Goal: Check status: Check status

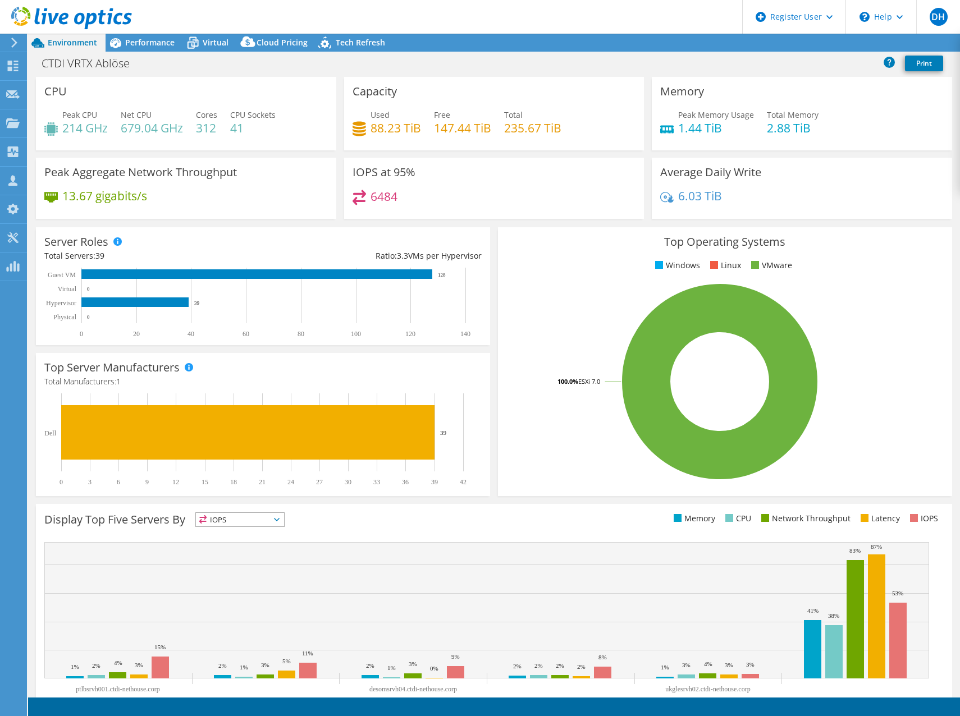
select select "EUFrankfurt"
select select "EUR"
click at [149, 40] on span "Performance" at bounding box center [149, 42] width 49 height 11
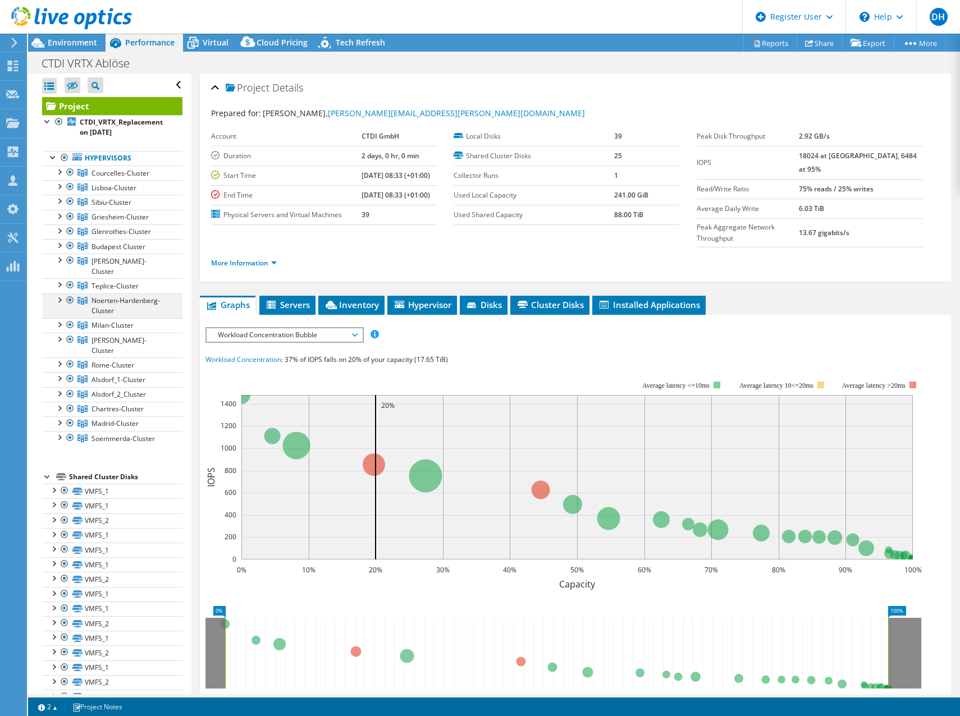
click at [58, 294] on div at bounding box center [58, 299] width 11 height 11
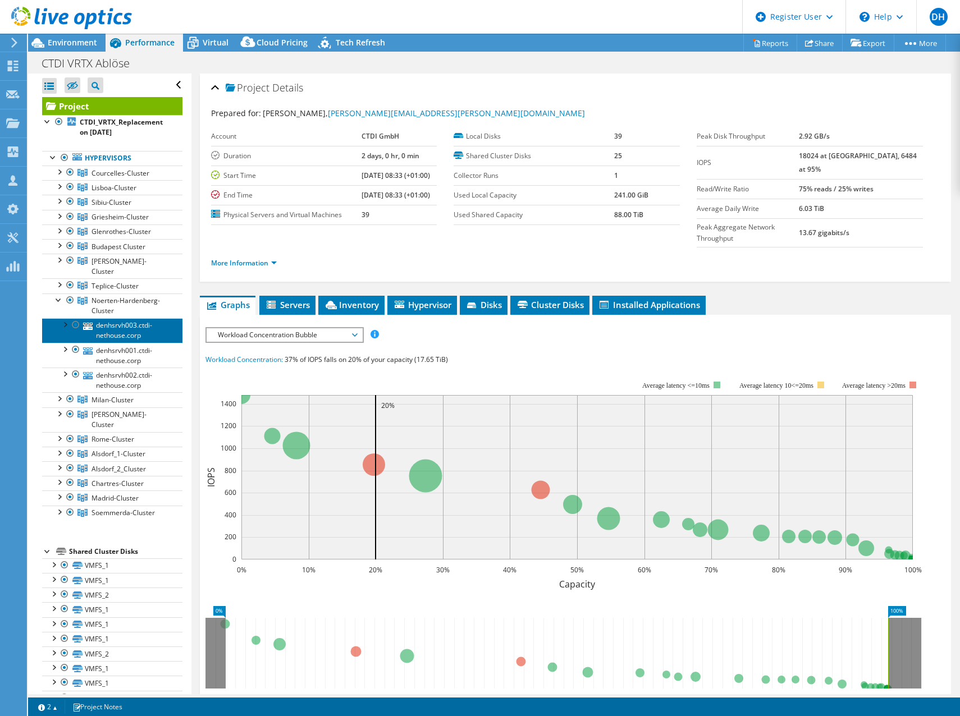
click at [129, 318] on link "denhsrvh003.ctdi-nethouse.corp" at bounding box center [112, 330] width 140 height 25
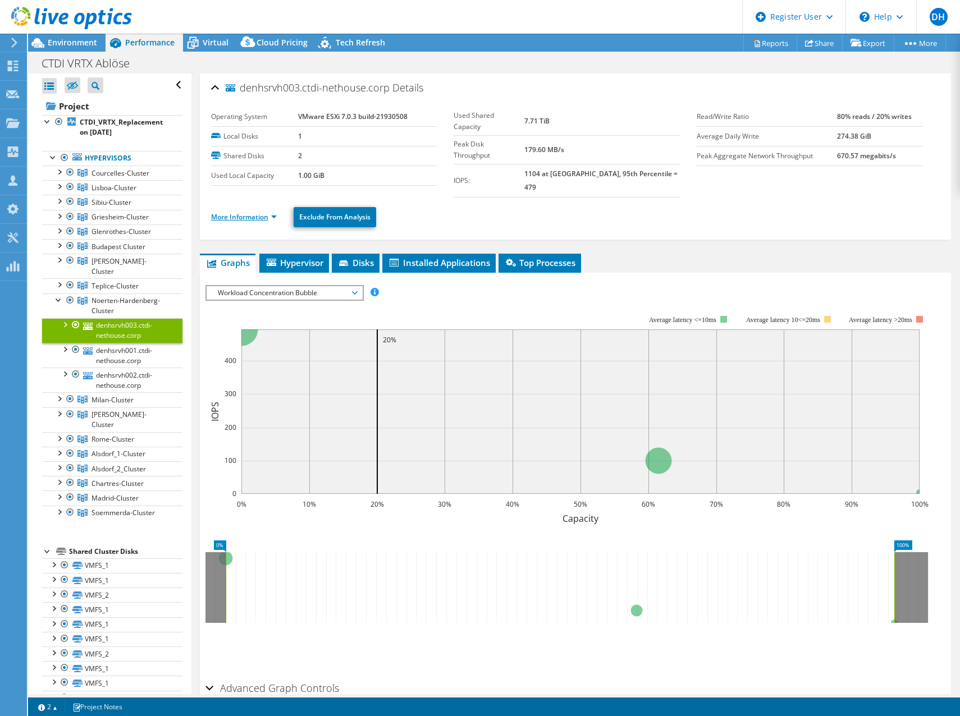
click at [269, 212] on link "More Information" at bounding box center [244, 217] width 66 height 10
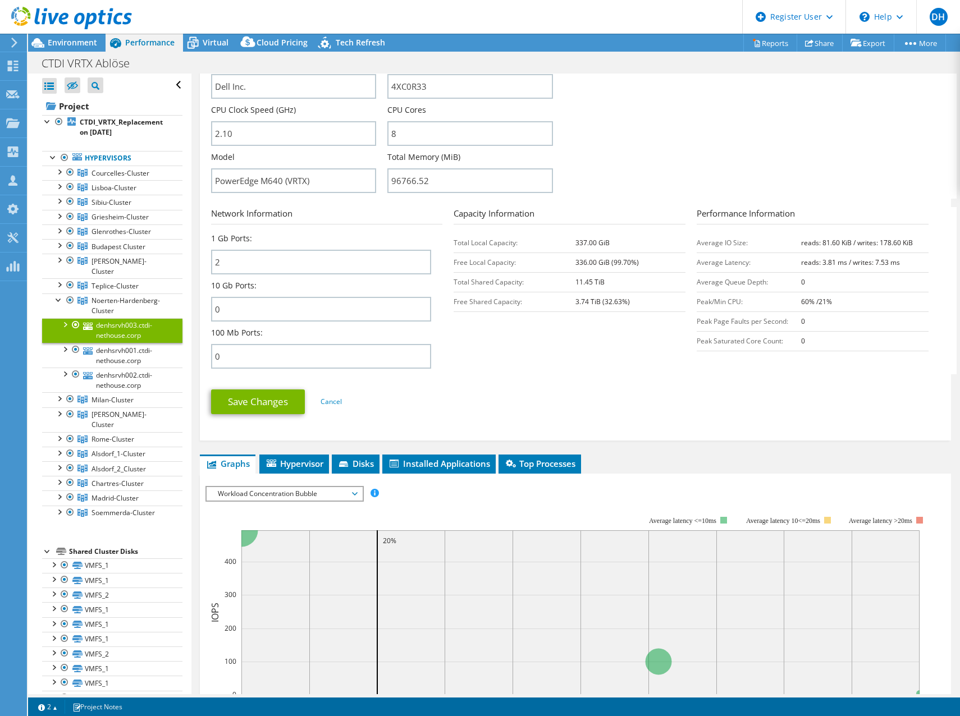
scroll to position [337, 0]
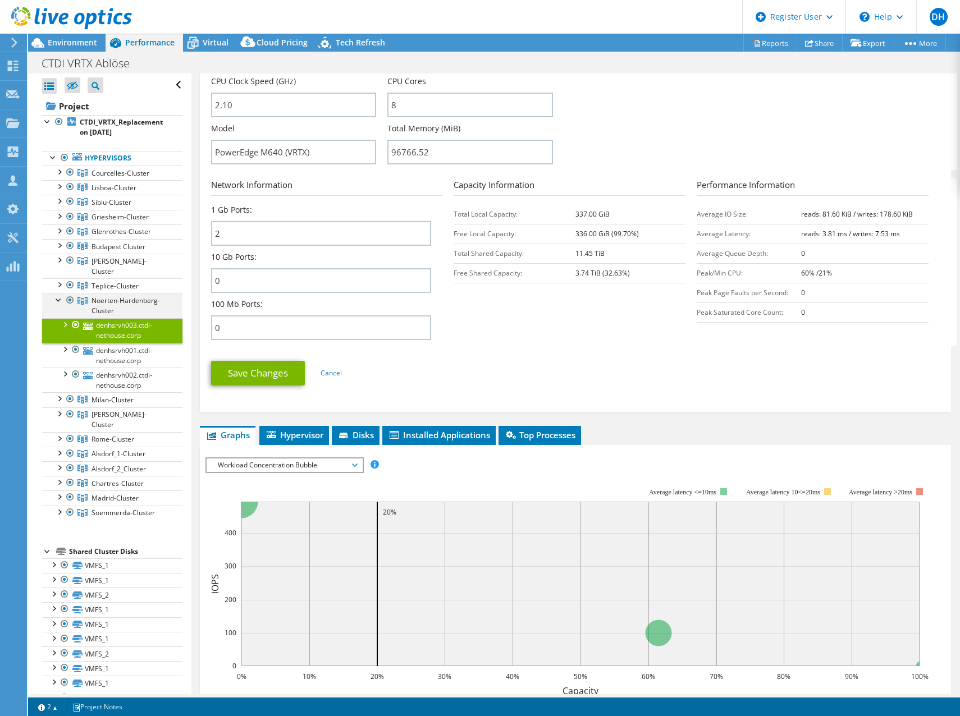
click at [56, 294] on div at bounding box center [58, 299] width 11 height 11
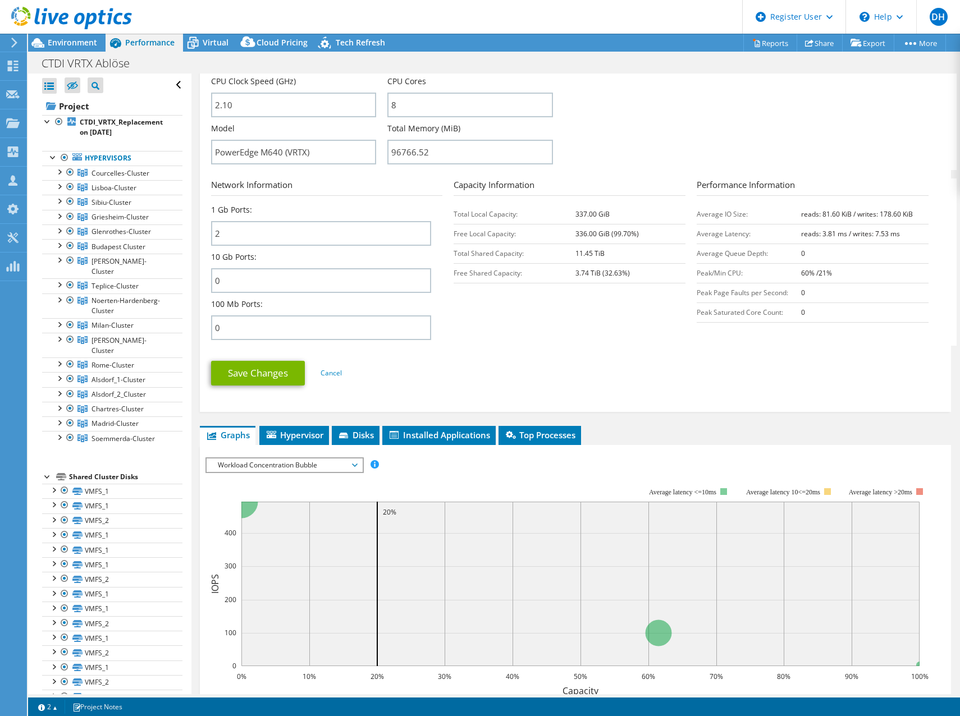
click at [524, 351] on div "Save Changes Cancel" at bounding box center [575, 373] width 729 height 44
click at [332, 368] on link "Cancel" at bounding box center [331, 373] width 21 height 10
click at [582, 363] on ul "Save Changes Cancel" at bounding box center [575, 372] width 729 height 28
click at [684, 309] on section "Network Information 1 Gb Ports: 2 10 Gb Ports: 0 100 Mb Ports: 0 Capacity Infor…" at bounding box center [578, 262] width 734 height 167
click at [340, 368] on link "Cancel" at bounding box center [331, 373] width 21 height 10
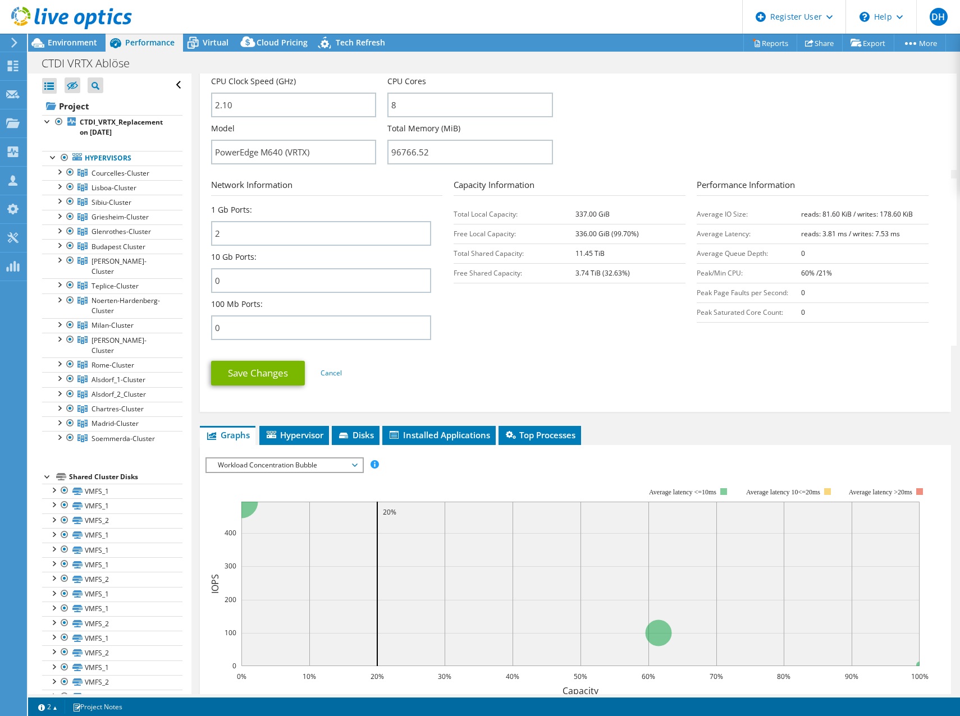
click at [534, 358] on ul "Save Changes Cancel" at bounding box center [575, 372] width 729 height 28
click at [59, 294] on div at bounding box center [58, 299] width 11 height 11
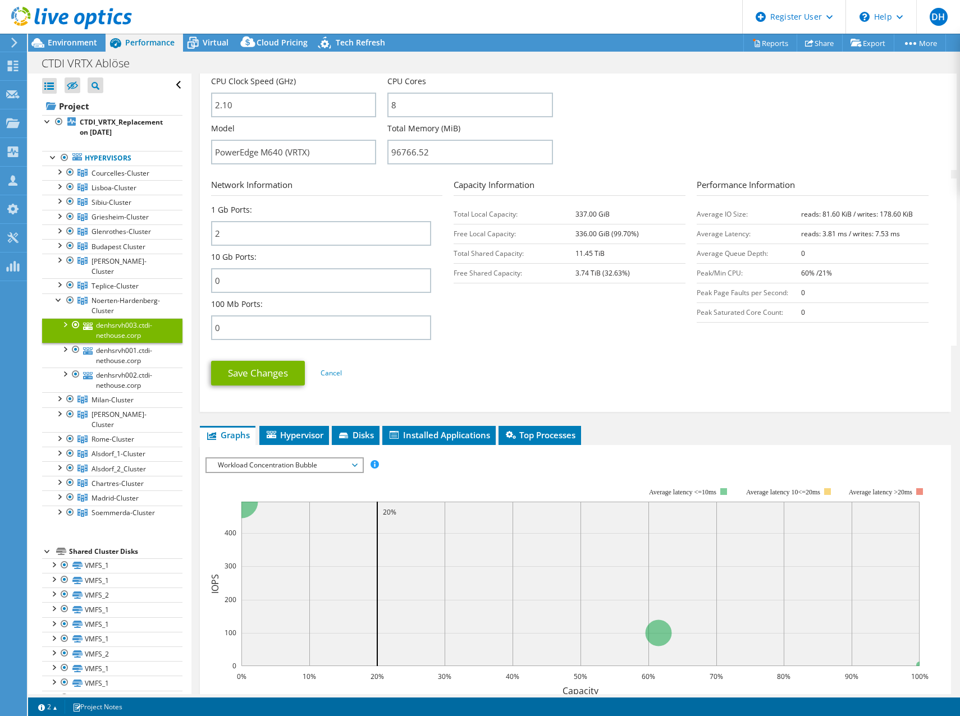
click at [525, 337] on form "Server Information Server Name denhsrvh003.ctdi-nethouse.corp CPU Description I…" at bounding box center [575, 151] width 729 height 487
